Goal: Information Seeking & Learning: Understand process/instructions

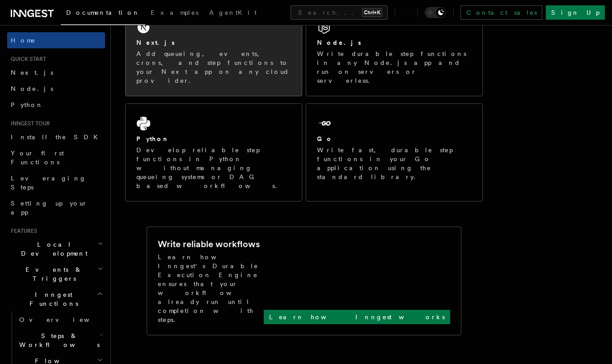
click at [212, 42] on div "Next.js" at bounding box center [213, 42] width 155 height 9
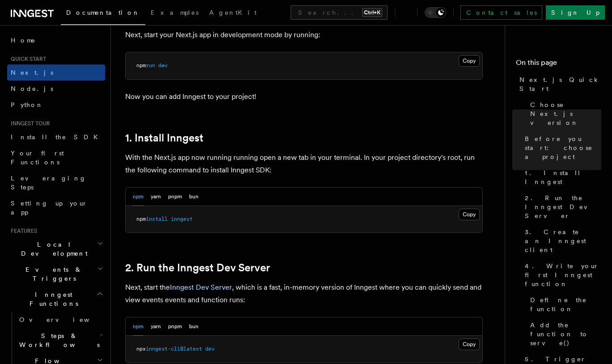
scroll to position [537, 0]
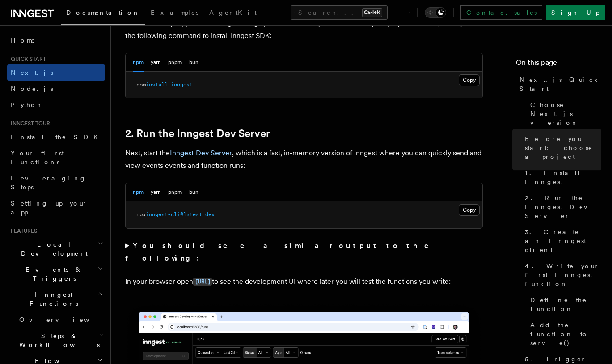
click at [183, 218] on pre "npx inngest-cli@latest dev" at bounding box center [304, 214] width 357 height 27
copy div "npx inngest-cli@latest dev"
